Goal: Navigation & Orientation: Find specific page/section

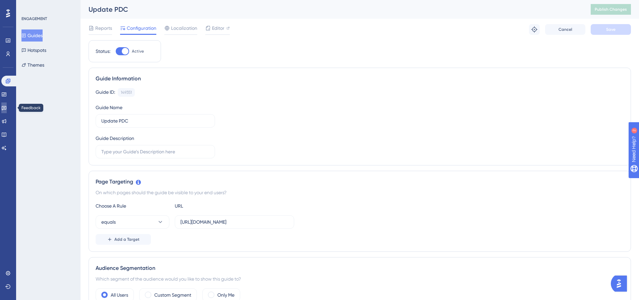
click at [7, 107] on icon at bounding box center [3, 107] width 5 height 5
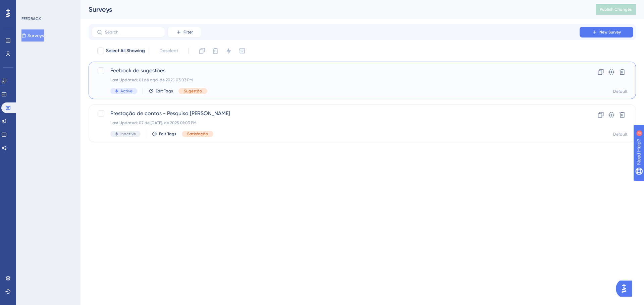
click at [297, 84] on div "Feeback de sugestões Last Updated: 01 de ago. de 2025 03:03 PM Active Edit Tags…" at bounding box center [335, 80] width 450 height 27
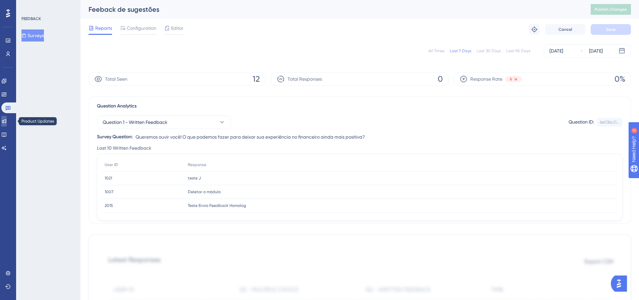
click at [6, 122] on icon at bounding box center [3, 121] width 5 height 5
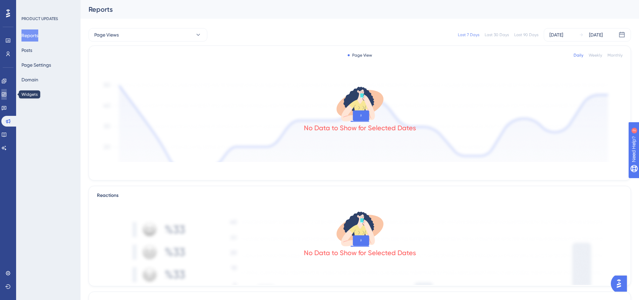
click at [6, 94] on icon at bounding box center [4, 95] width 4 height 4
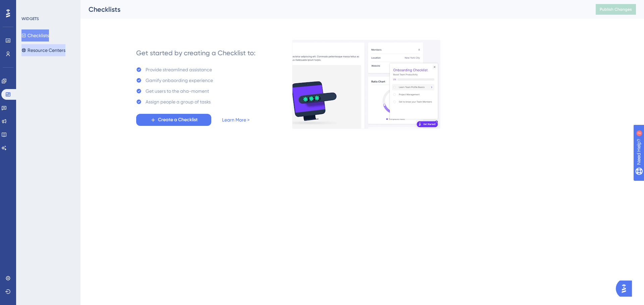
click at [35, 50] on button "Resource Centers" at bounding box center [43, 50] width 44 height 12
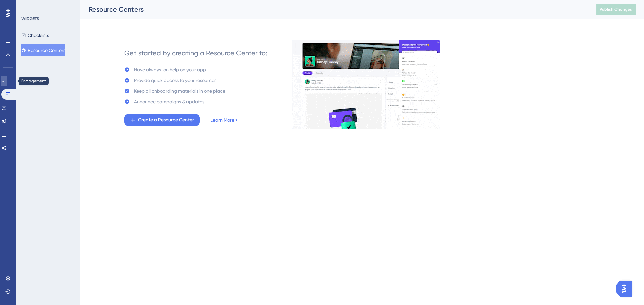
click at [7, 78] on icon at bounding box center [3, 80] width 5 height 5
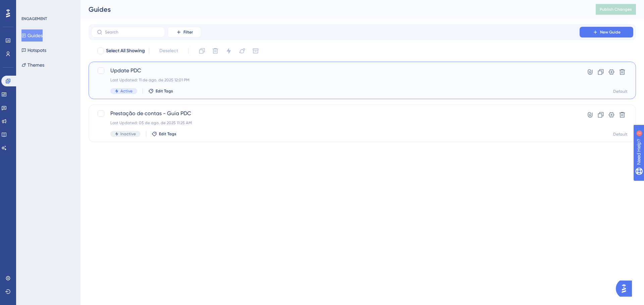
click at [310, 84] on div "Update PDC Last Updated: 11 de ago. de 2025 12:01 PM Active Edit Tags" at bounding box center [335, 80] width 450 height 27
